Goal: Find specific page/section: Find specific page/section

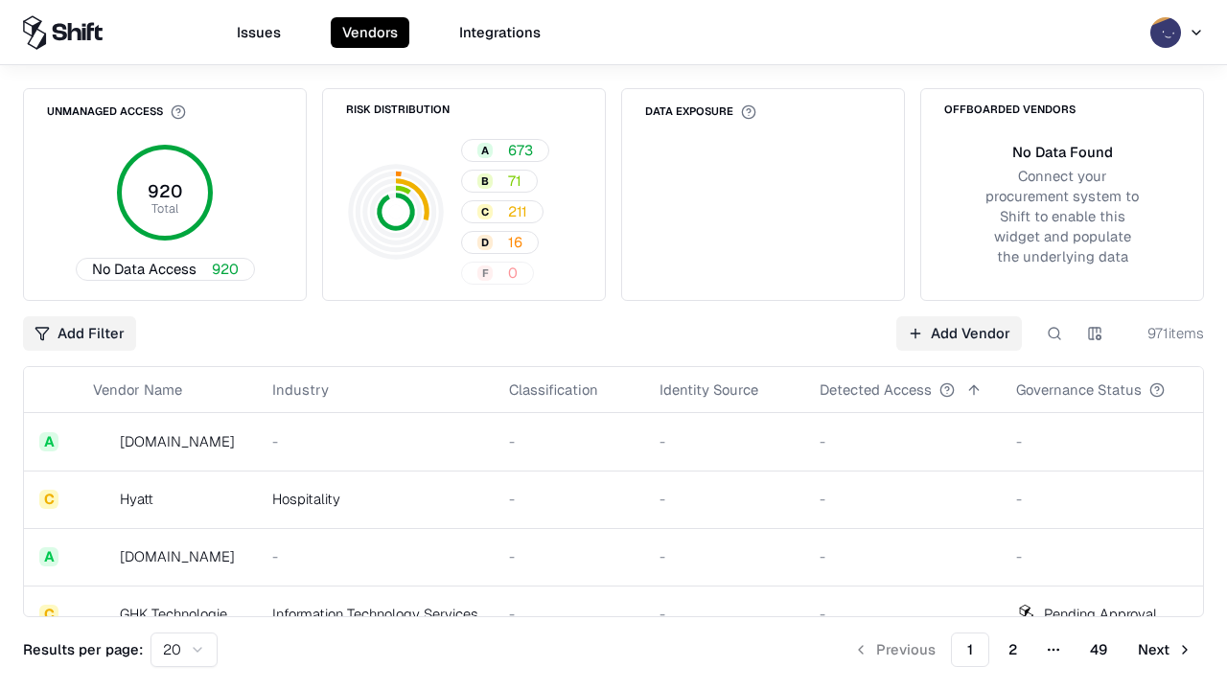
click at [613, 345] on div "Add Filter Add Vendor 971 items" at bounding box center [613, 333] width 1181 height 35
click at [80, 334] on html "Issues Vendors Integrations Unmanaged Access 920 Total No Data Access 920 Risk …" at bounding box center [613, 345] width 1227 height 690
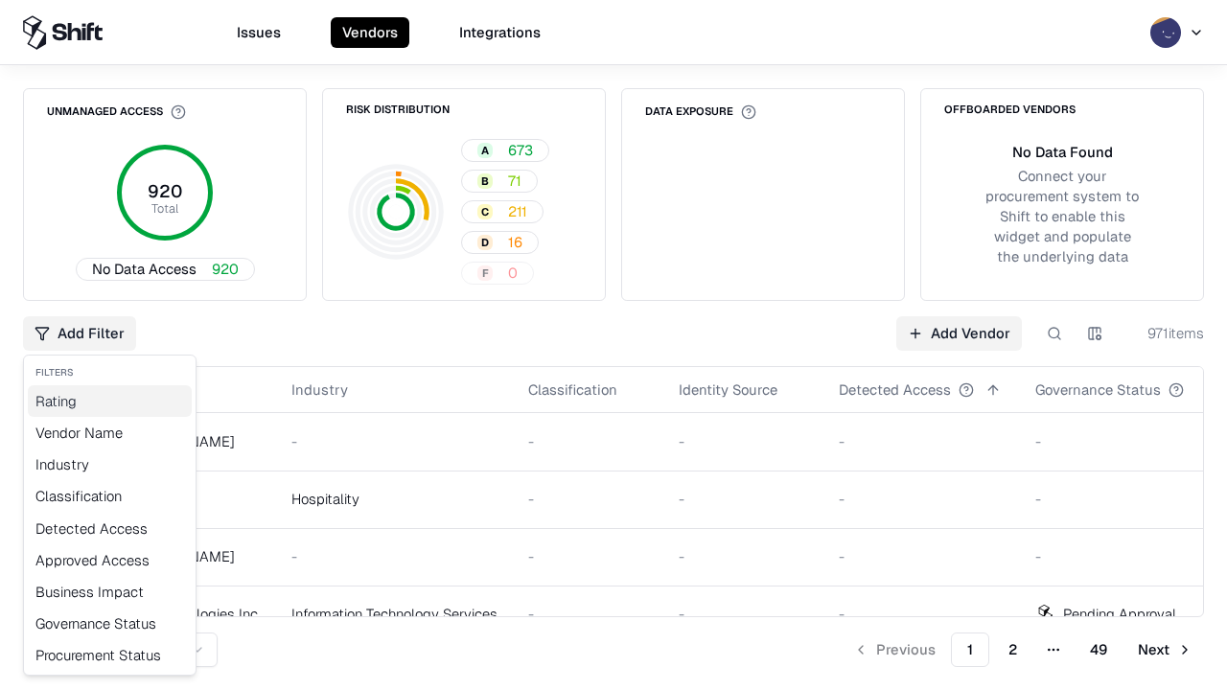
click at [109, 401] on div "Rating" at bounding box center [110, 401] width 164 height 32
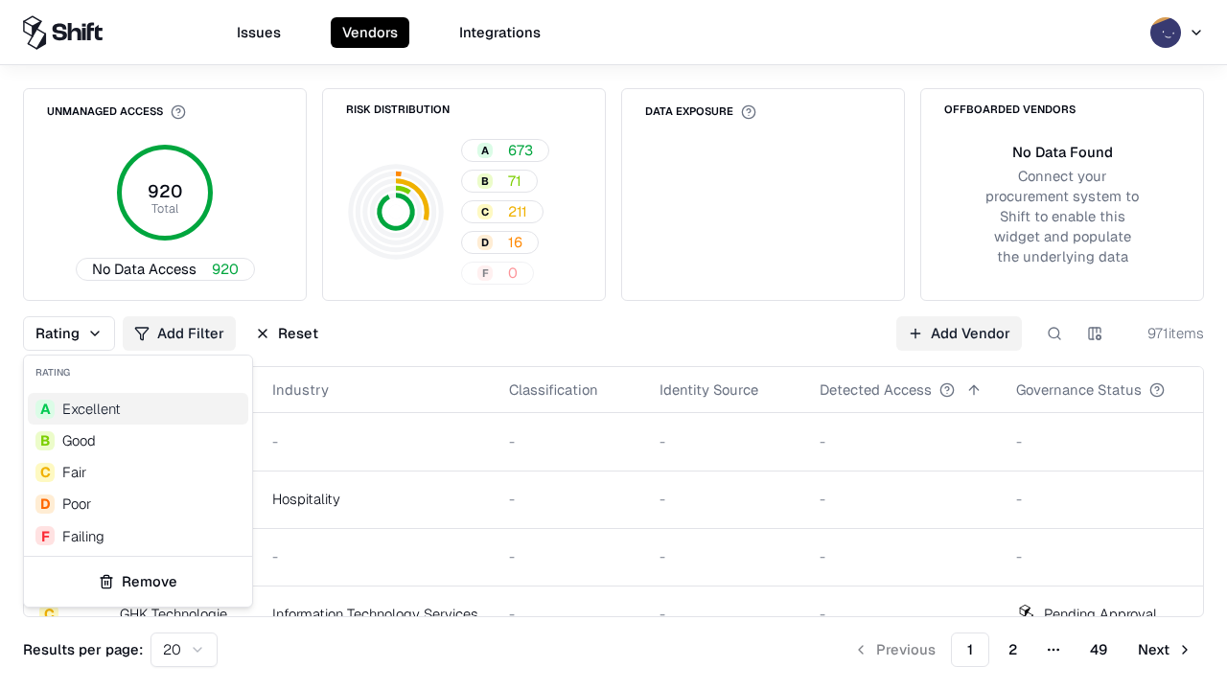
click at [613, 345] on html "Issues Vendors Integrations Unmanaged Access 920 Total No Data Access 920 Risk …" at bounding box center [613, 345] width 1227 height 690
click at [613, 345] on div "Rating Add Filter Reset Add Vendor 971 items" at bounding box center [613, 333] width 1181 height 35
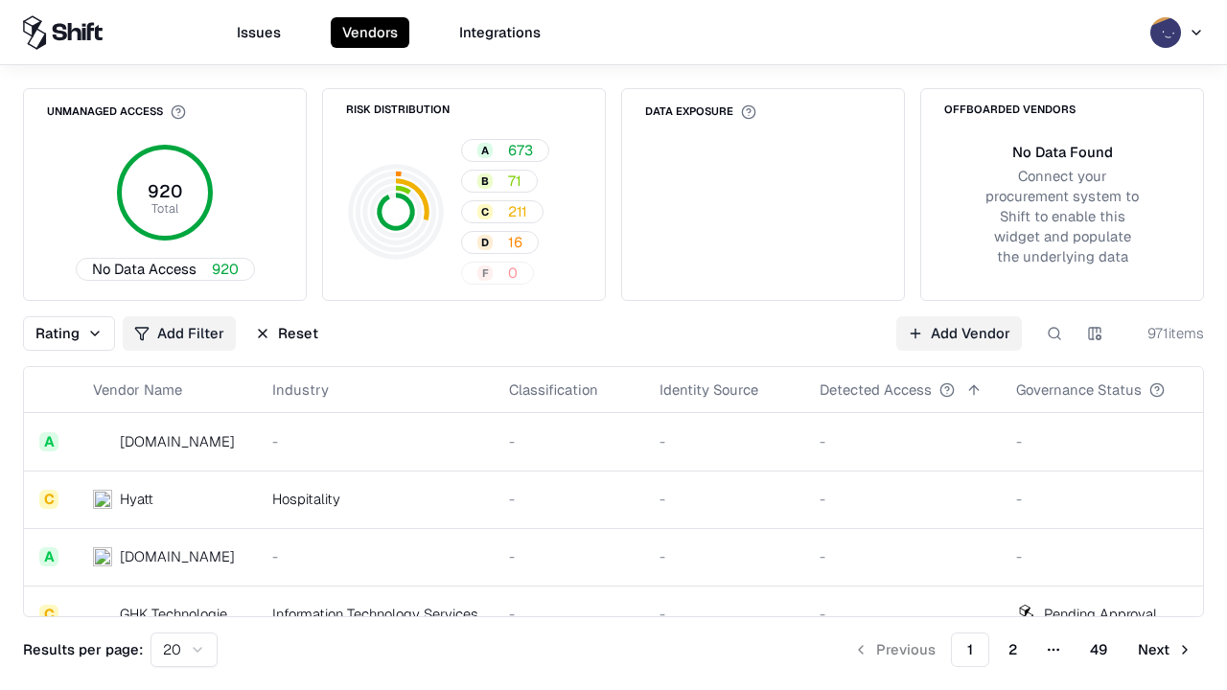
click at [287, 334] on button "Reset" at bounding box center [286, 333] width 86 height 35
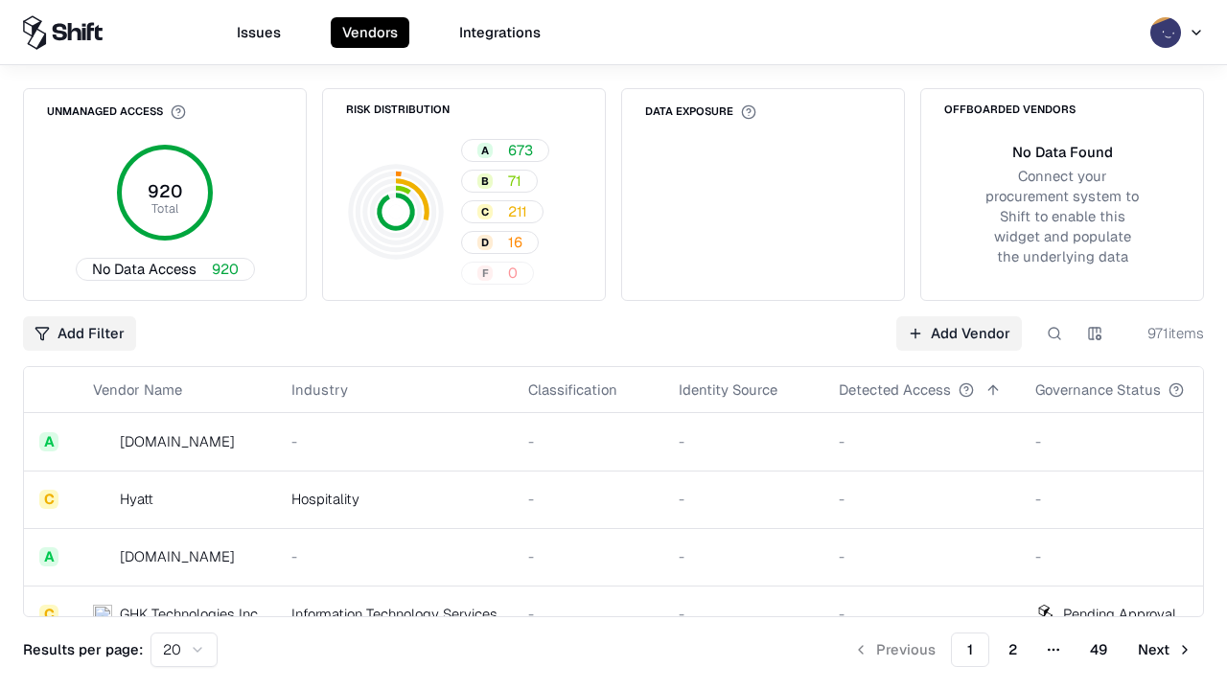
click at [613, 345] on div "Add Filter Add Vendor 971 items" at bounding box center [613, 333] width 1181 height 35
click at [80, 334] on html "Issues Vendors Integrations Unmanaged Access 920 Total No Data Access 920 Risk …" at bounding box center [613, 345] width 1227 height 690
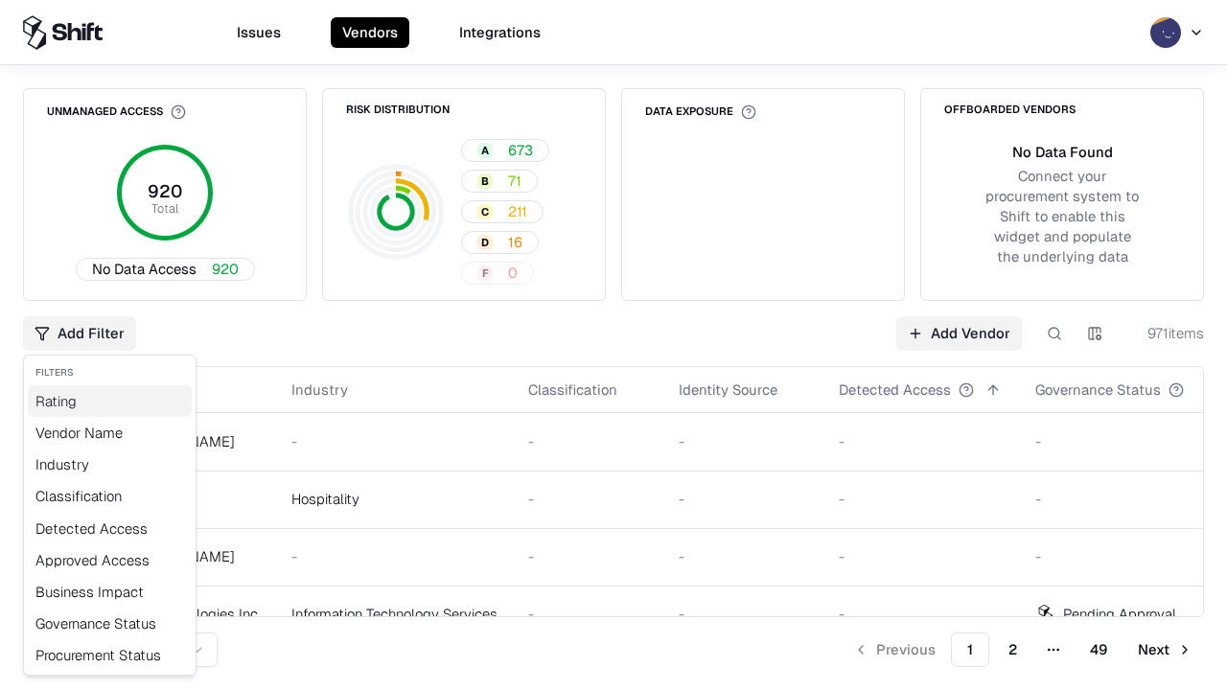
click at [109, 401] on div "Rating" at bounding box center [110, 401] width 164 height 32
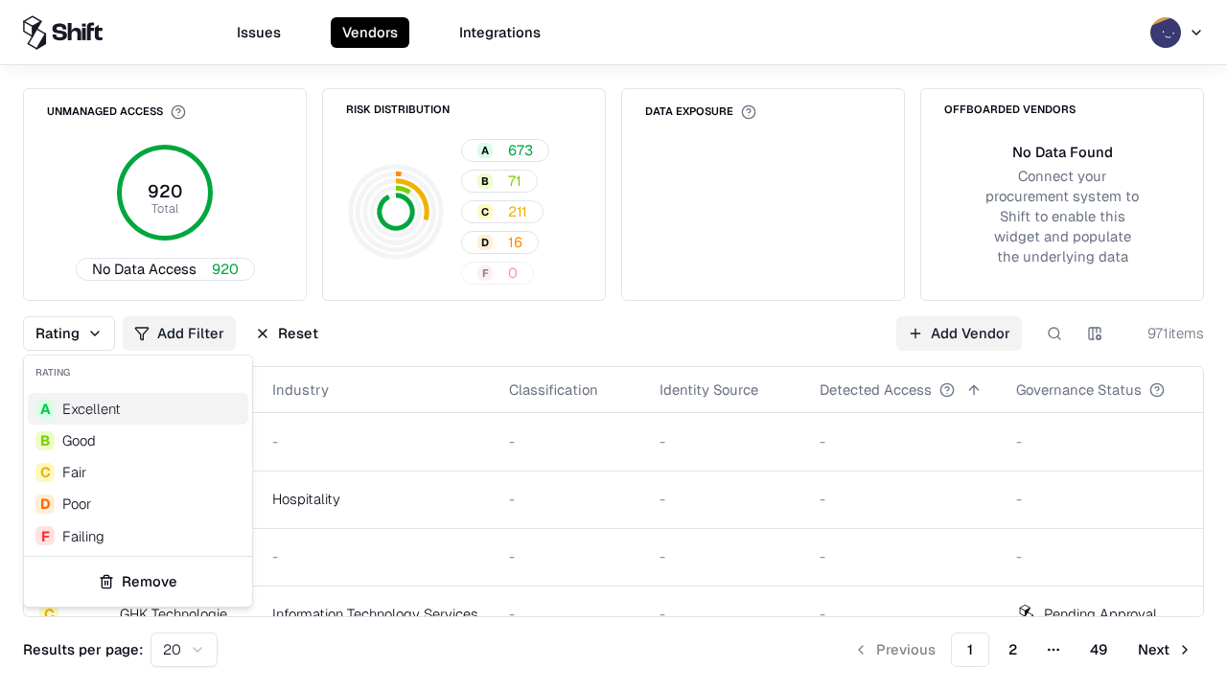
click at [138, 536] on div "F Failing" at bounding box center [138, 536] width 220 height 32
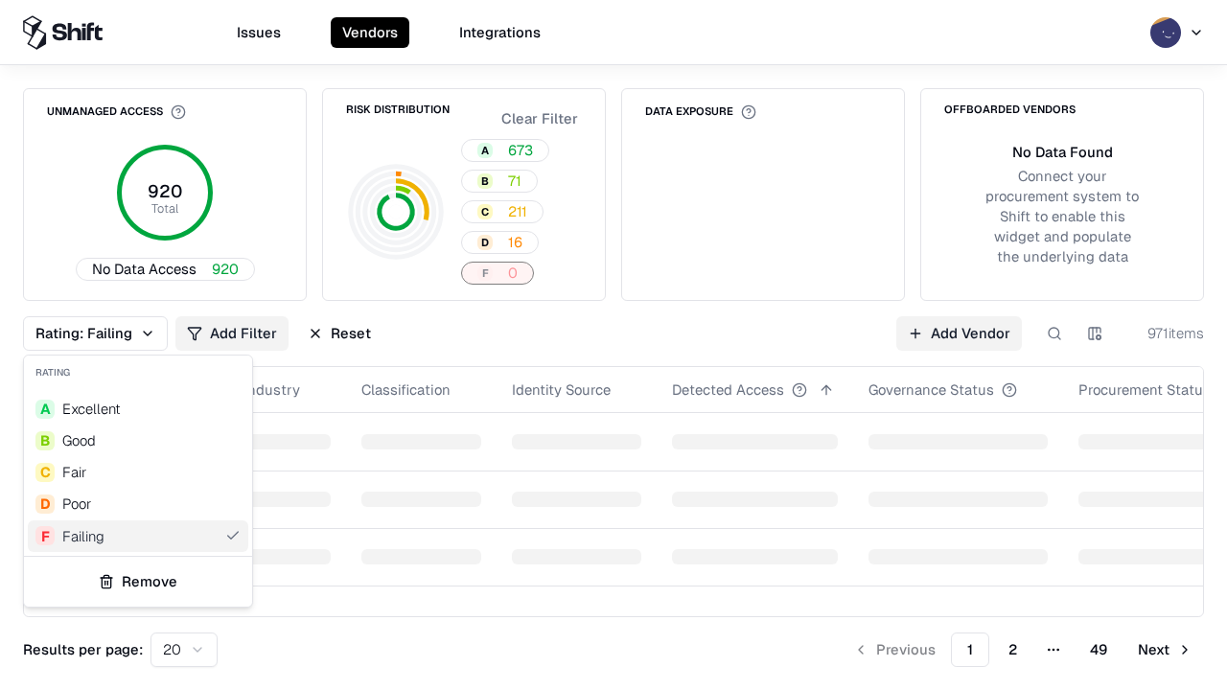
click at [613, 345] on html "Issues Vendors Integrations Unmanaged Access 920 Total No Data Access 920 Risk …" at bounding box center [613, 345] width 1227 height 690
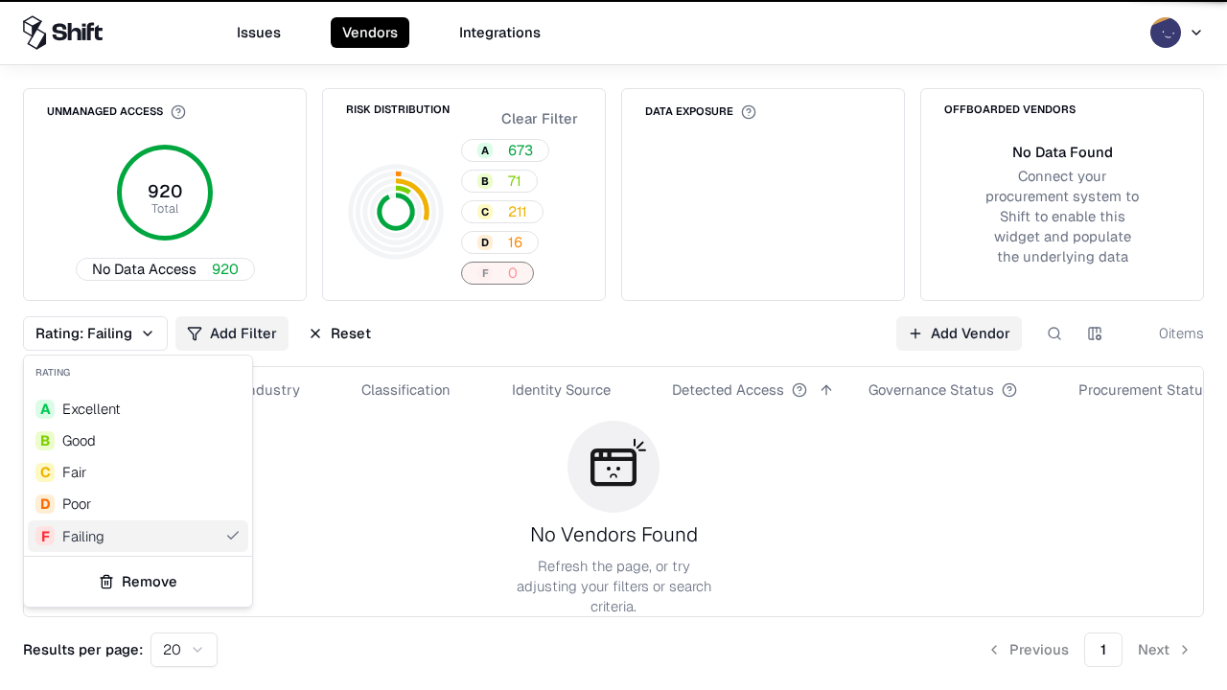
click at [613, 345] on div "Rating: Failing Add Filter Reset Add Vendor 0 items" at bounding box center [613, 333] width 1181 height 35
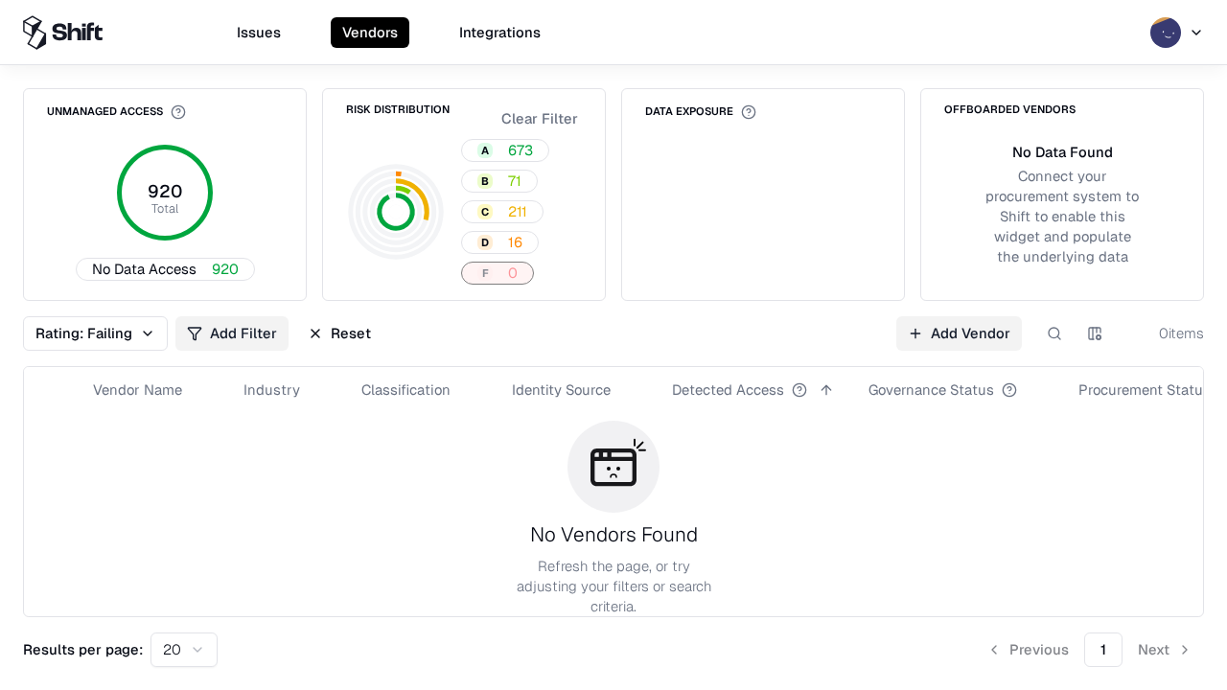
click at [339, 334] on button "Reset" at bounding box center [339, 333] width 86 height 35
click at [613, 345] on div "Add Filter Add Vendor 0 items" at bounding box center [613, 333] width 1181 height 35
click at [80, 334] on html "Issues Vendors Integrations Unmanaged Access 920 Total No Data Access 920 Risk …" at bounding box center [613, 345] width 1227 height 690
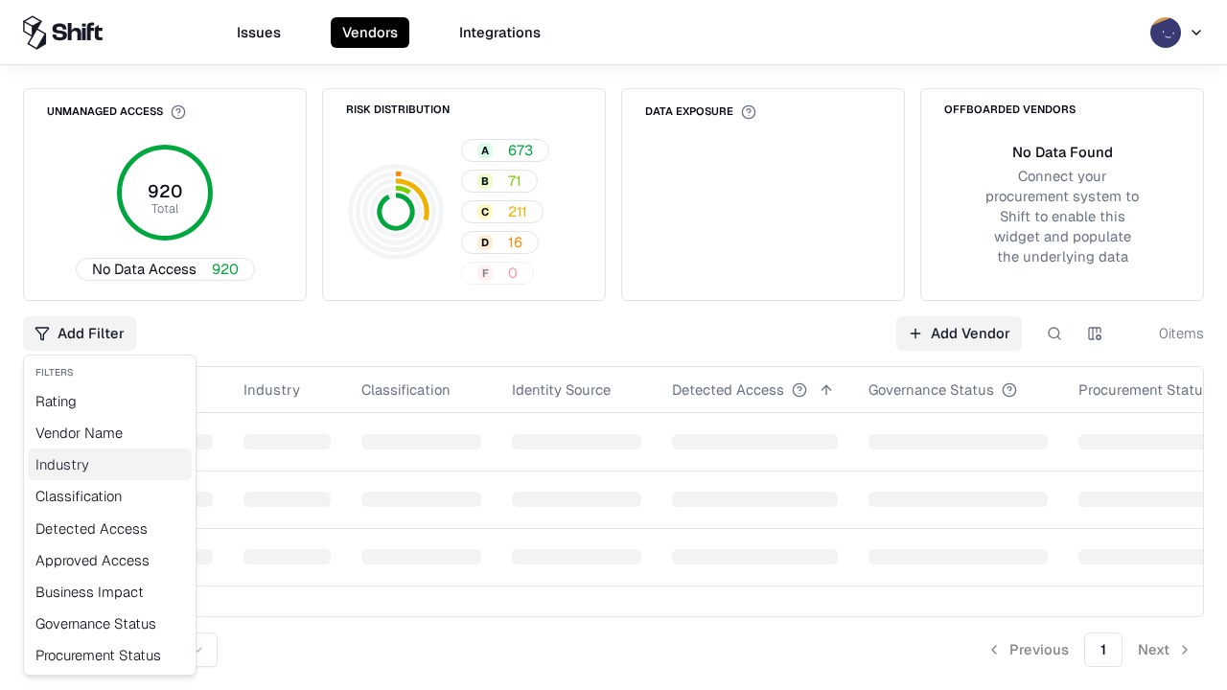
click at [109, 464] on div "Industry" at bounding box center [110, 465] width 164 height 32
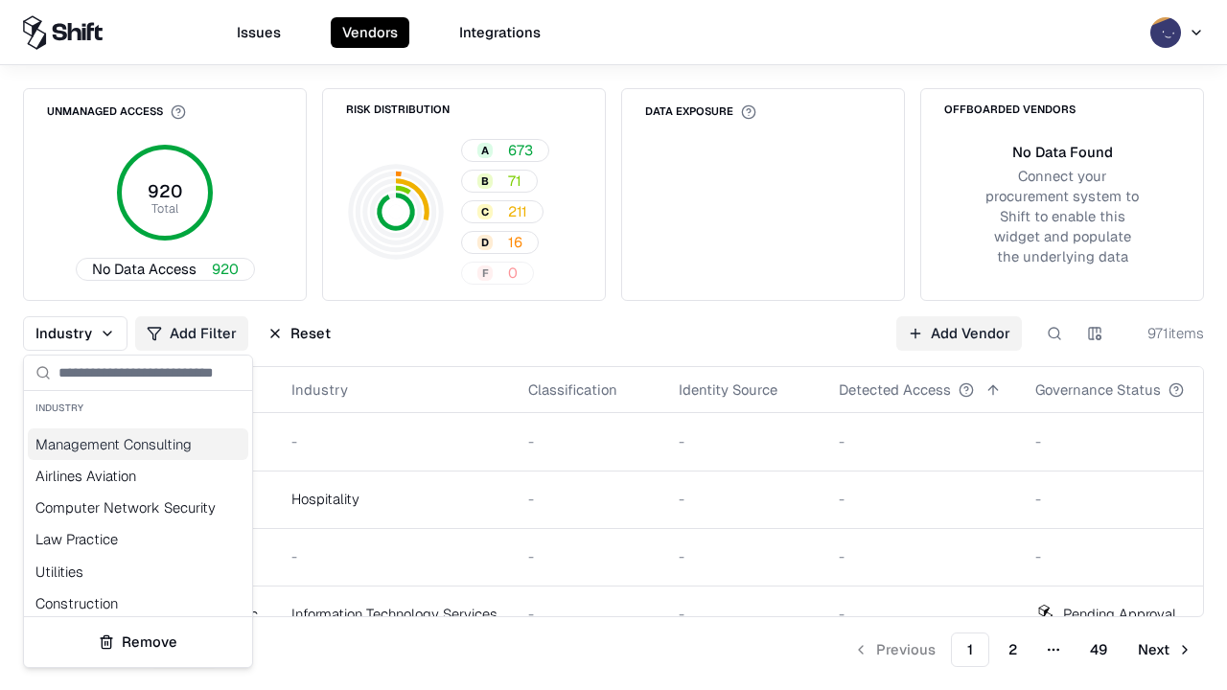
click at [613, 345] on html "Issues Vendors Integrations Unmanaged Access 920 Total No Data Access 920 Risk …" at bounding box center [613, 345] width 1227 height 690
click at [613, 345] on div "Industry Add Filter Reset Add Vendor 971 items" at bounding box center [613, 333] width 1181 height 35
click at [299, 334] on button "Reset" at bounding box center [299, 333] width 86 height 35
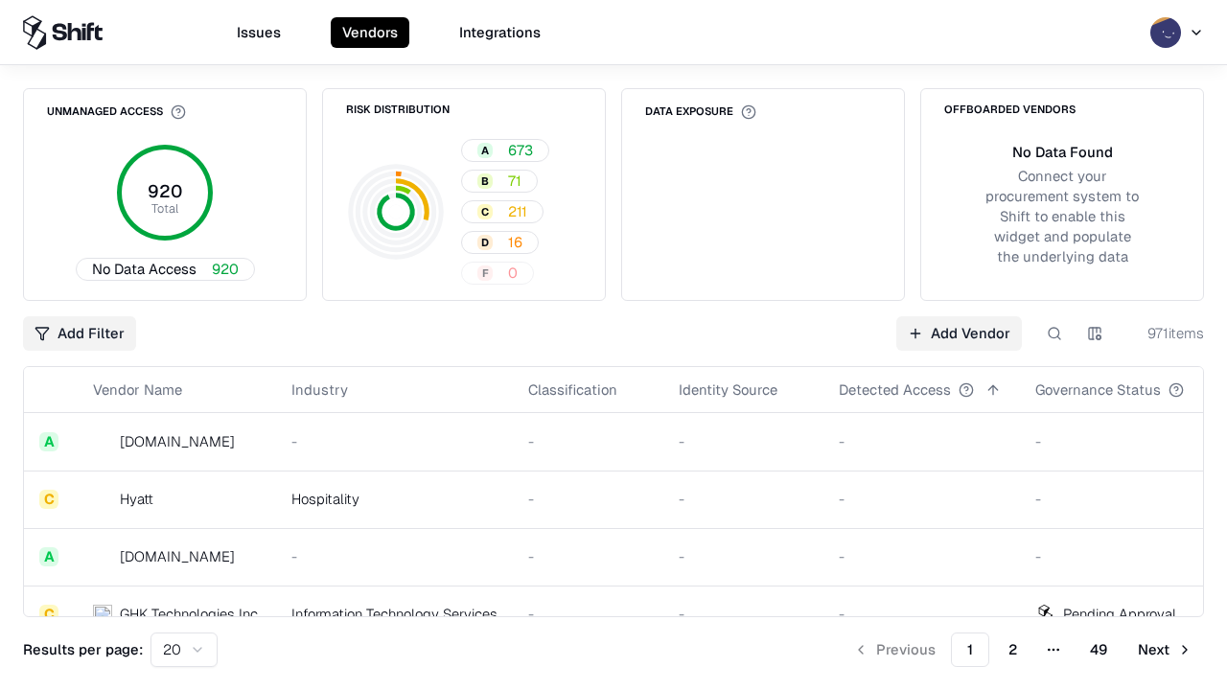
click at [613, 345] on div "Add Filter Add Vendor 971 items" at bounding box center [613, 333] width 1181 height 35
click at [80, 334] on html "Issues Vendors Integrations Unmanaged Access 920 Total No Data Access 920 Risk …" at bounding box center [613, 345] width 1227 height 690
